Goal: Transaction & Acquisition: Subscribe to service/newsletter

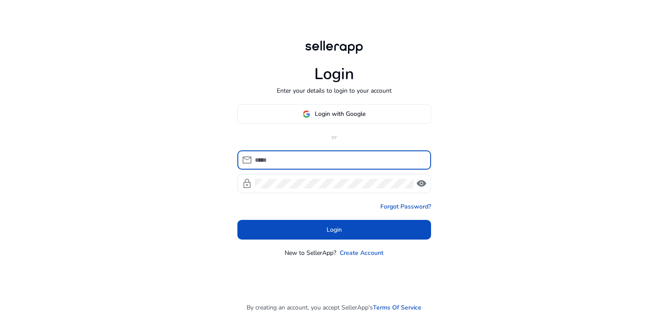
click at [281, 157] on input at bounding box center [339, 160] width 169 height 10
click at [275, 163] on input at bounding box center [339, 160] width 169 height 10
click at [319, 115] on span "Login with Google" at bounding box center [340, 113] width 51 height 9
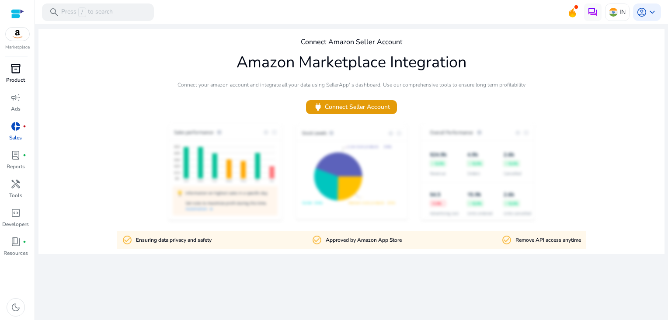
click at [7, 65] on div "inventory_2" at bounding box center [15, 69] width 24 height 14
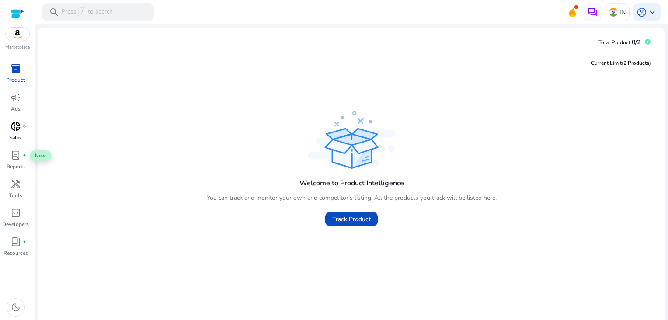
click at [15, 131] on span "donut_small" at bounding box center [15, 126] width 10 height 10
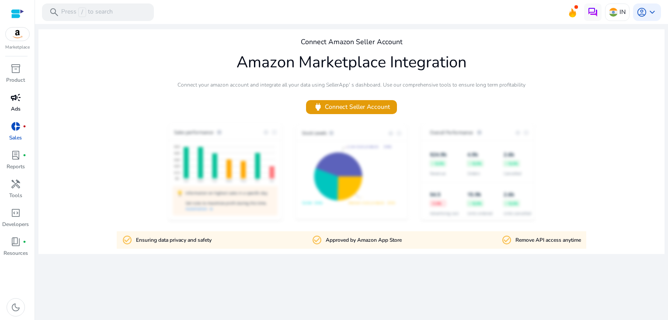
click at [11, 100] on span "campaign" at bounding box center [15, 97] width 10 height 10
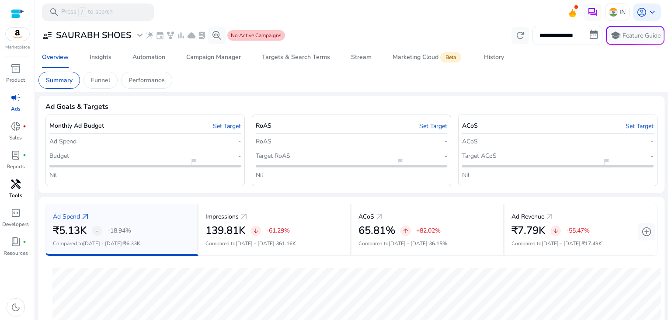
click at [17, 181] on span "handyman" at bounding box center [15, 184] width 10 height 10
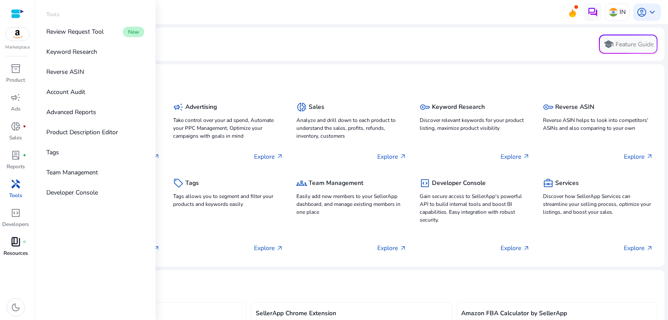
click at [21, 241] on div "book_4 fiber_manual_record" at bounding box center [15, 242] width 24 height 14
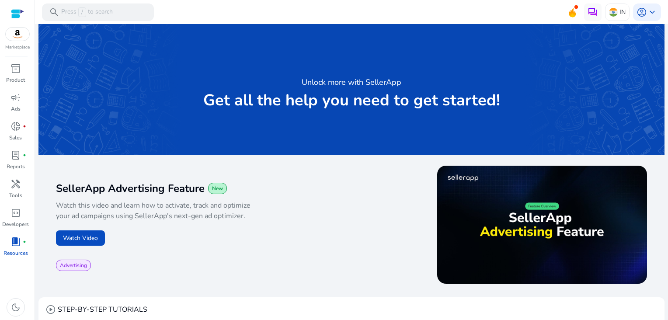
click at [17, 33] on img at bounding box center [18, 34] width 24 height 13
click at [14, 42] on div "Marketplace" at bounding box center [17, 25] width 35 height 51
click at [18, 41] on div at bounding box center [17, 34] width 24 height 14
click at [640, 16] on span "account_circle" at bounding box center [642, 12] width 10 height 10
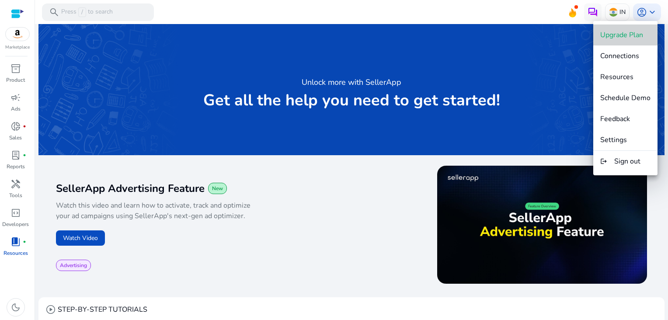
click at [627, 39] on button "Upgrade Plan" at bounding box center [625, 34] width 64 height 21
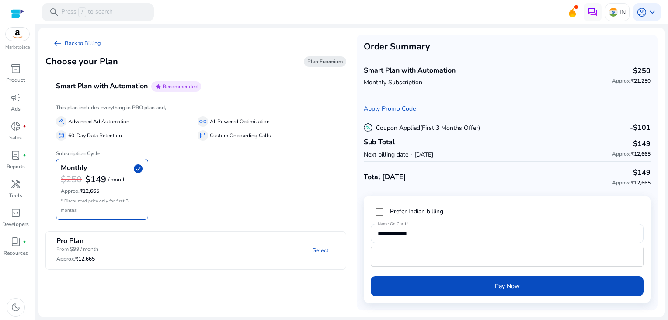
click at [318, 63] on span "Plan: Freemium" at bounding box center [324, 61] width 35 height 7
click at [110, 105] on h6 "This plan includes everything in PRO plan and," at bounding box center [196, 108] width 280 height 6
click at [220, 237] on mat-panel-description "Select" at bounding box center [250, 251] width 192 height 28
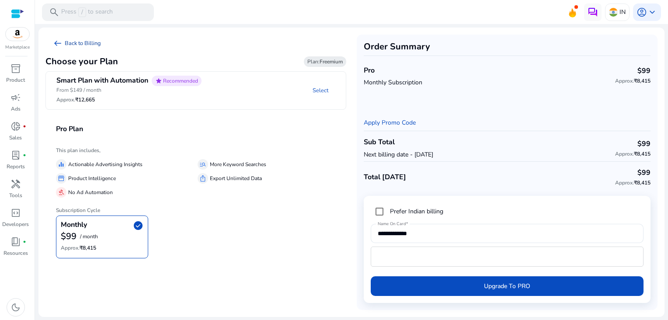
click at [63, 42] on span "arrow_left_alt" at bounding box center [57, 43] width 10 height 10
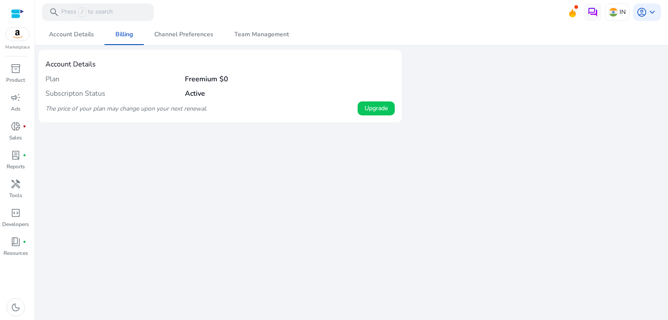
click at [199, 79] on b "Freemium" at bounding box center [201, 79] width 32 height 10
drag, startPoint x: 199, startPoint y: 79, endPoint x: 195, endPoint y: 93, distance: 14.3
click at [195, 93] on b "Active" at bounding box center [195, 94] width 20 height 10
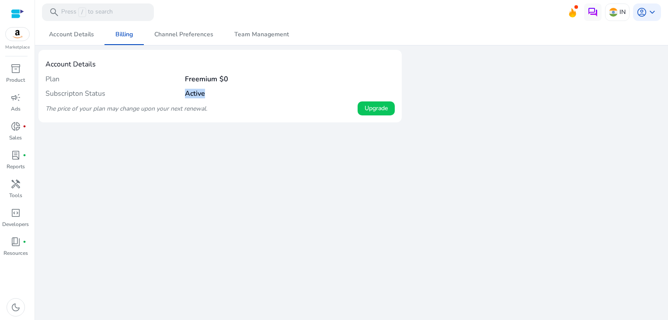
click at [195, 93] on b "Active" at bounding box center [195, 94] width 20 height 10
drag, startPoint x: 195, startPoint y: 93, endPoint x: 187, endPoint y: 111, distance: 19.8
click at [187, 111] on icon "The price of your plan may change upon your next renewal." at bounding box center [126, 109] width 162 height 8
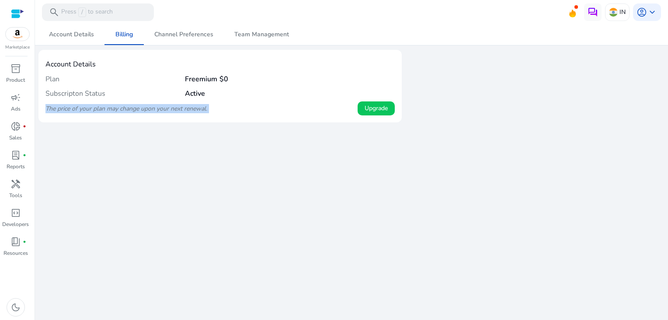
click at [187, 111] on icon "The price of your plan may change upon your next renewal." at bounding box center [126, 109] width 162 height 8
drag, startPoint x: 187, startPoint y: 111, endPoint x: 160, endPoint y: 129, distance: 32.7
click at [156, 144] on div "We are getting things ready for you... Account Details Billing Channel Preferen…" at bounding box center [351, 172] width 626 height 296
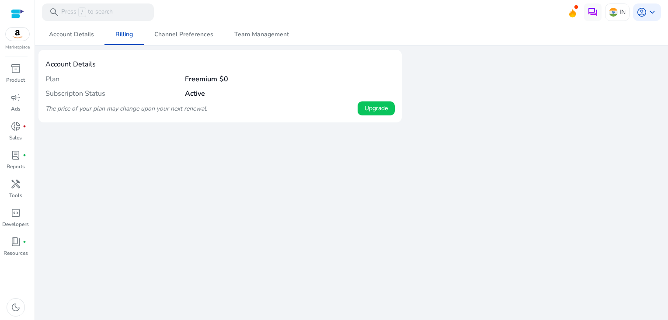
click at [183, 96] on h4 "Subscripton Status" at bounding box center [115, 94] width 140 height 8
drag, startPoint x: 183, startPoint y: 96, endPoint x: 191, endPoint y: 96, distance: 7.4
click at [191, 96] on b "Active" at bounding box center [195, 94] width 20 height 10
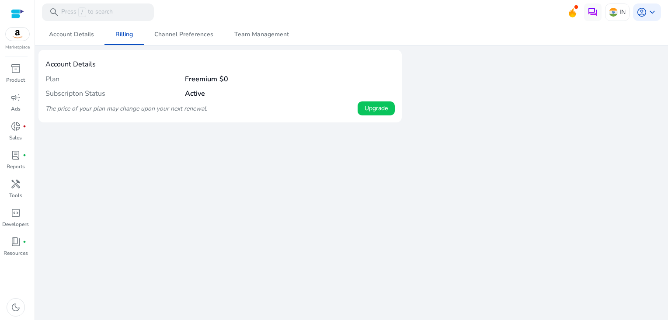
click at [187, 112] on icon "The price of your plan may change upon your next renewal." at bounding box center [126, 109] width 162 height 8
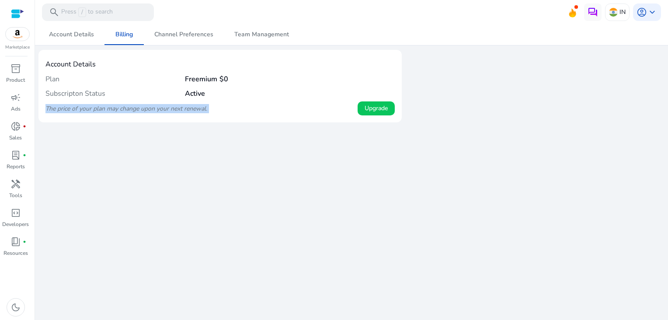
click at [187, 112] on icon "The price of your plan may change upon your next renewal." at bounding box center [126, 109] width 162 height 8
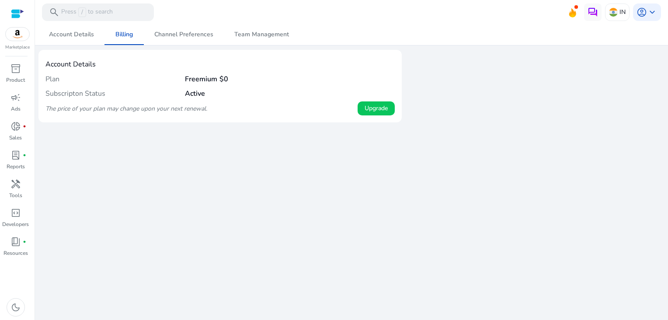
click at [195, 62] on h4 "Account Details" at bounding box center [219, 64] width 349 height 8
click at [66, 67] on h4 "Account Details" at bounding box center [219, 64] width 349 height 8
click at [376, 111] on span "Upgrade" at bounding box center [376, 108] width 23 height 9
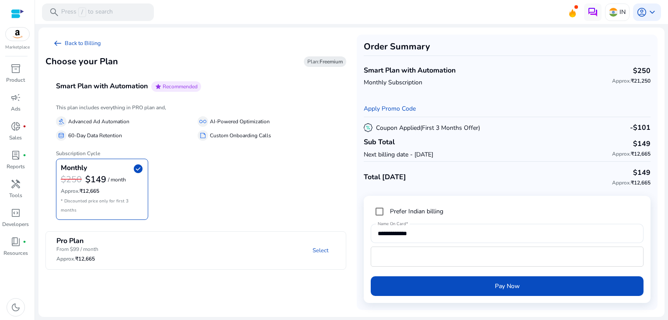
click at [93, 124] on p "Advanced Ad Automation" at bounding box center [98, 121] width 61 height 9
